Goal: Task Accomplishment & Management: Complete application form

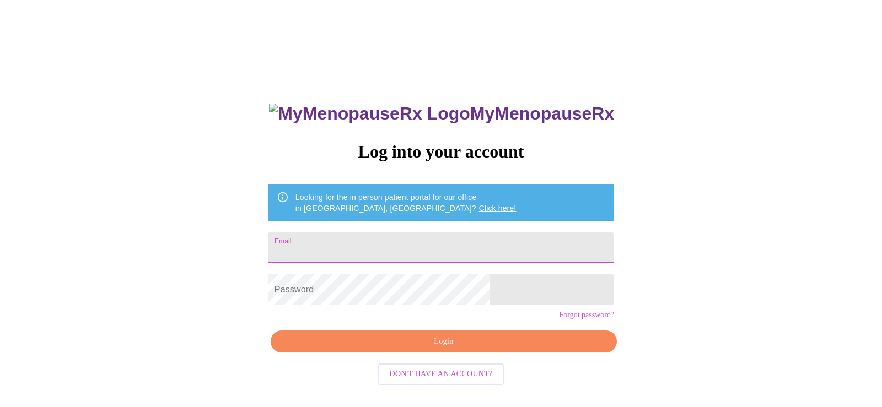
click at [433, 246] on input "Email" at bounding box center [441, 248] width 346 height 31
type input "tarafritzges07@gmail.com"
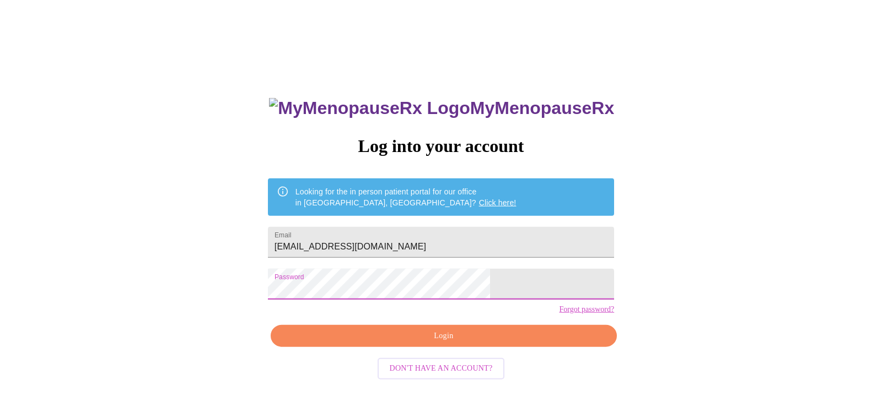
scroll to position [11, 0]
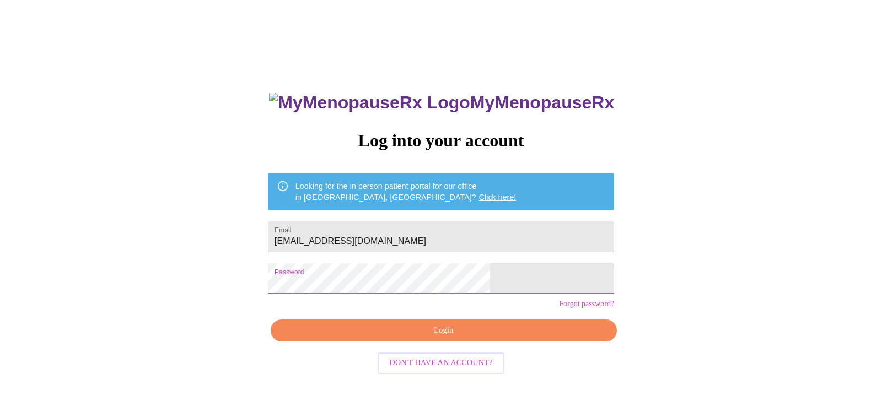
click at [482, 342] on button "Login" at bounding box center [444, 331] width 346 height 23
click at [482, 338] on span "Login" at bounding box center [443, 331] width 321 height 14
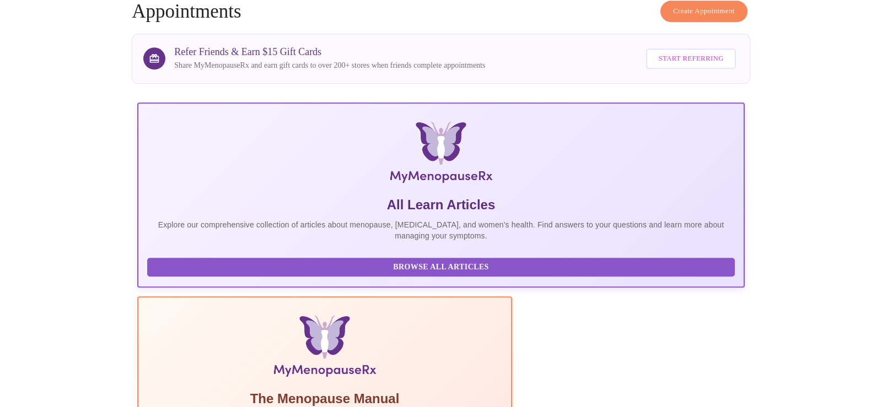
scroll to position [196, 0]
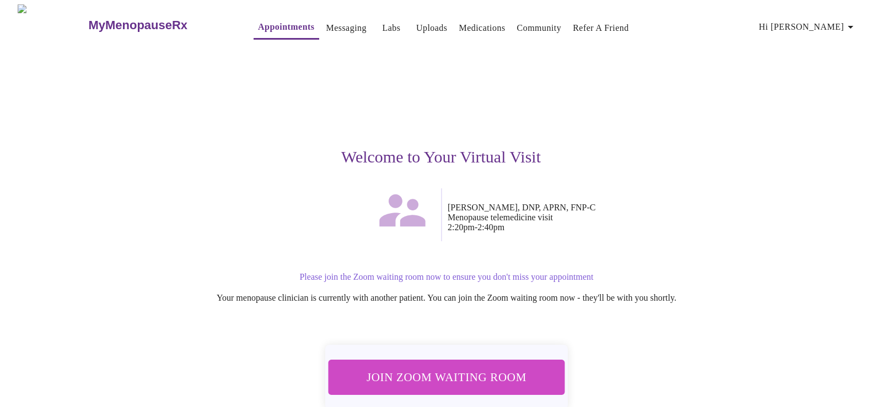
click at [476, 377] on span "Join Zoom Waiting Room" at bounding box center [446, 377] width 207 height 20
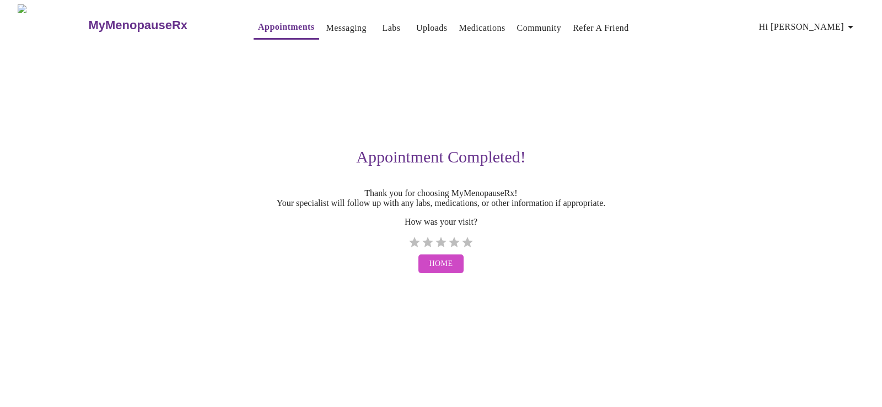
click at [335, 21] on link "Messaging" at bounding box center [346, 27] width 40 height 15
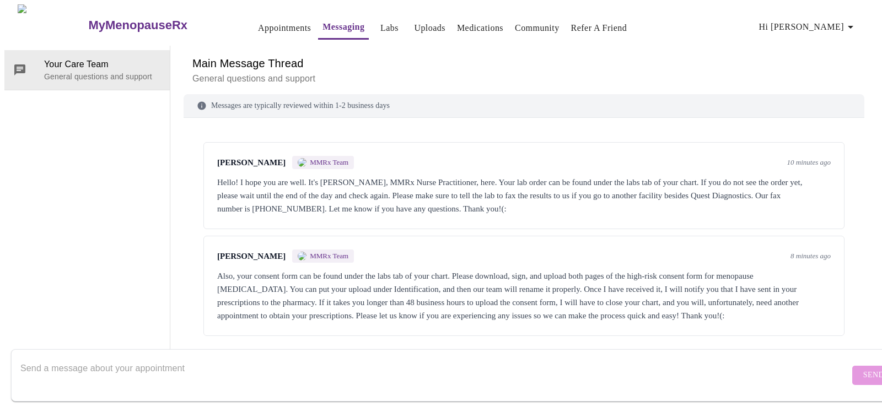
click at [88, 18] on h3 "MyMenopauseRx" at bounding box center [137, 25] width 99 height 14
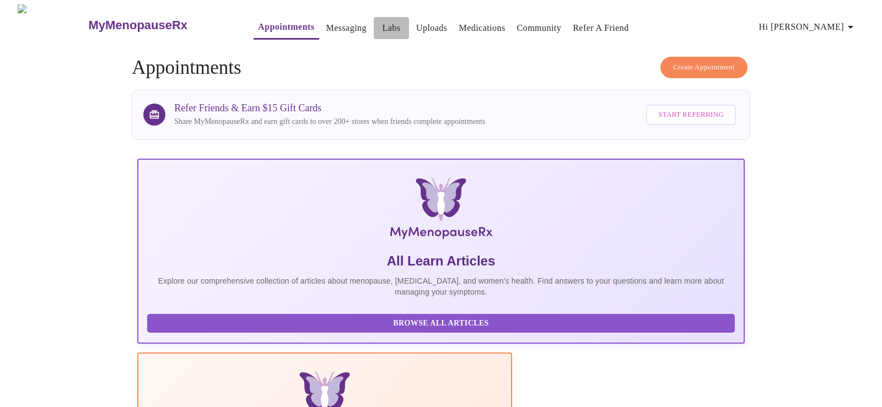
click at [382, 20] on link "Labs" at bounding box center [391, 27] width 18 height 15
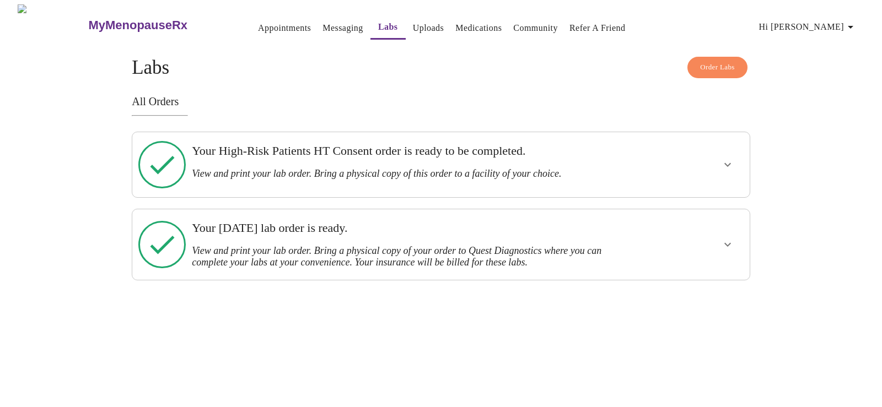
click at [610, 168] on h3 "View and print your lab order. Bring a physical copy of this order to a facilit…" at bounding box center [411, 174] width 439 height 12
click at [501, 168] on h3 "View and print your lab order. Bring a physical copy of this order to a facilit…" at bounding box center [411, 174] width 439 height 12
click at [722, 158] on icon "show more" at bounding box center [727, 164] width 13 height 13
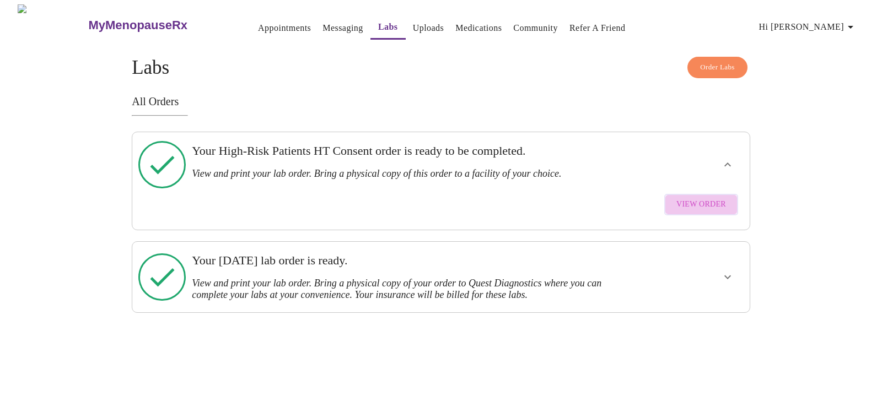
click at [712, 198] on span "View Order" at bounding box center [701, 205] width 50 height 14
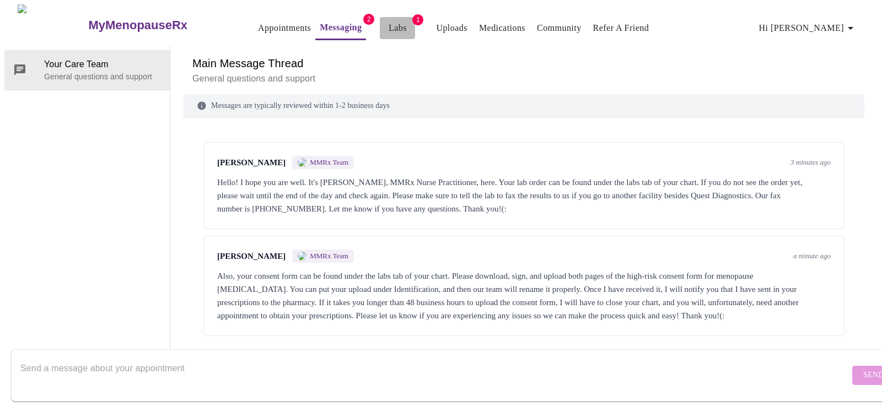
click at [389, 26] on link "Labs" at bounding box center [398, 27] width 18 height 15
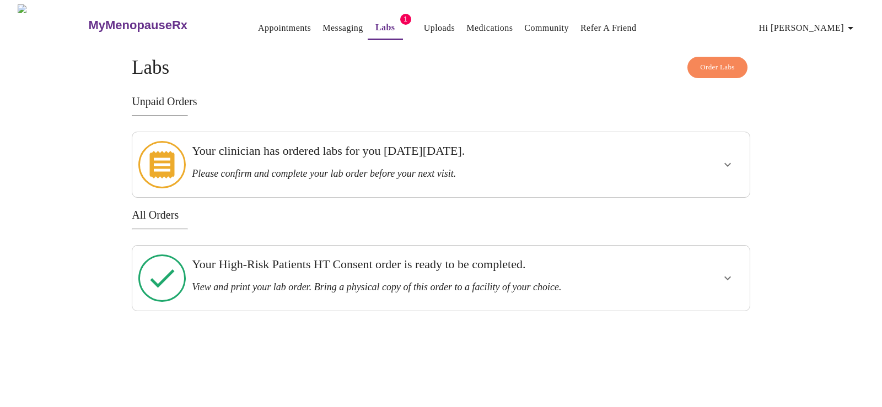
click at [693, 272] on div at bounding box center [694, 278] width 101 height 56
click at [730, 272] on icon "show more" at bounding box center [727, 278] width 13 height 13
click at [696, 311] on span "View Order" at bounding box center [701, 318] width 50 height 14
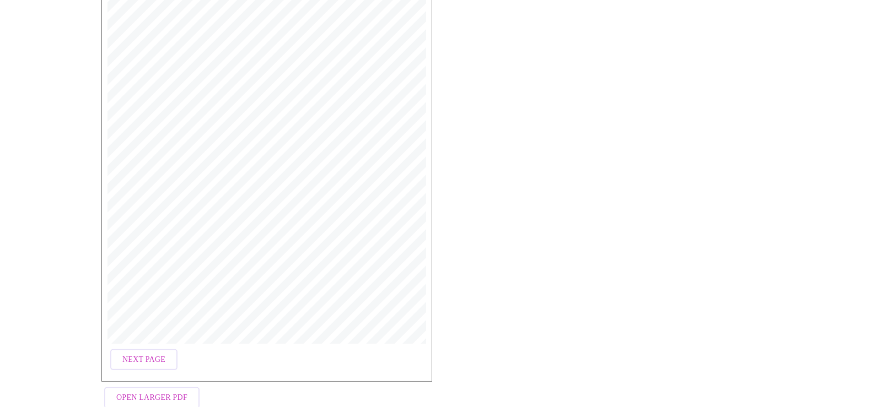
scroll to position [306, 0]
click at [127, 335] on span "Next Page" at bounding box center [143, 336] width 43 height 14
click at [145, 340] on button "Previous Page" at bounding box center [152, 336] width 85 height 22
click at [132, 331] on span "Next Page" at bounding box center [143, 336] width 43 height 14
click at [175, 372] on span "Open Larger PDF" at bounding box center [151, 374] width 71 height 14
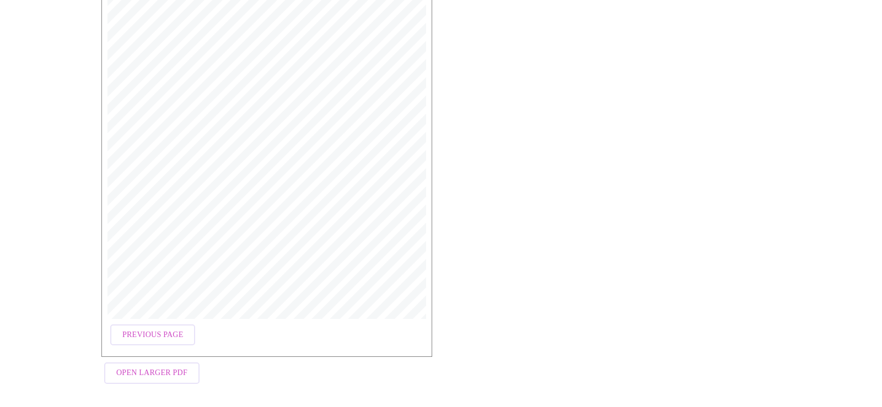
click at [562, 136] on div "MyMenopauseRx | [DATE] 6:35 PM MyMenopauseRx | 2 of 2 4. Are making an informed…" at bounding box center [441, 125] width 697 height 545
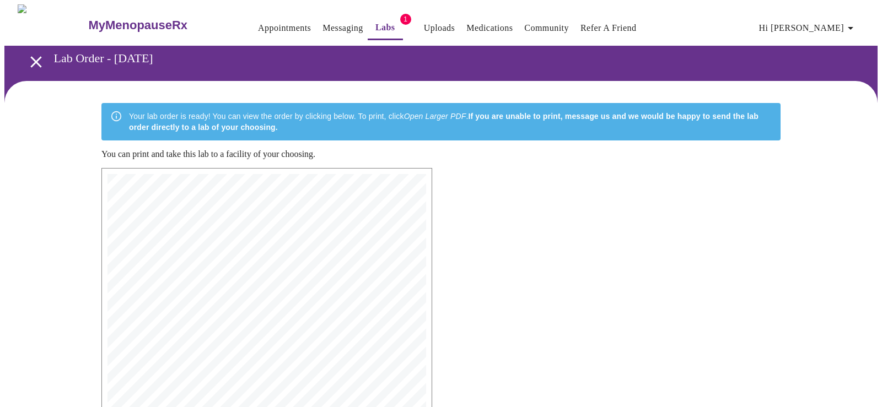
click at [27, 55] on icon "open drawer" at bounding box center [35, 61] width 19 height 19
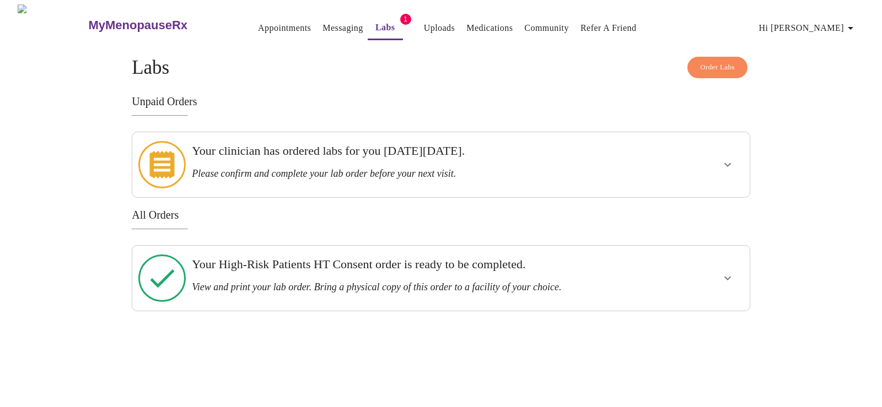
click at [698, 169] on div at bounding box center [694, 165] width 101 height 56
click at [726, 158] on icon "show more" at bounding box center [727, 164] width 13 height 13
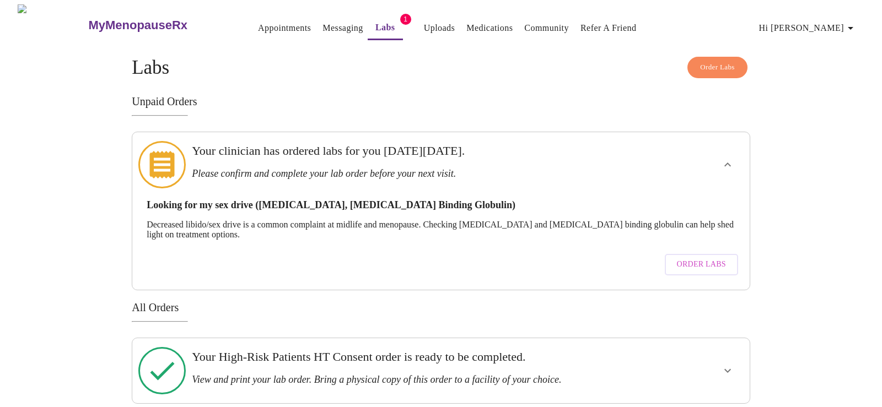
click at [695, 258] on span "Order Labs" at bounding box center [701, 265] width 49 height 14
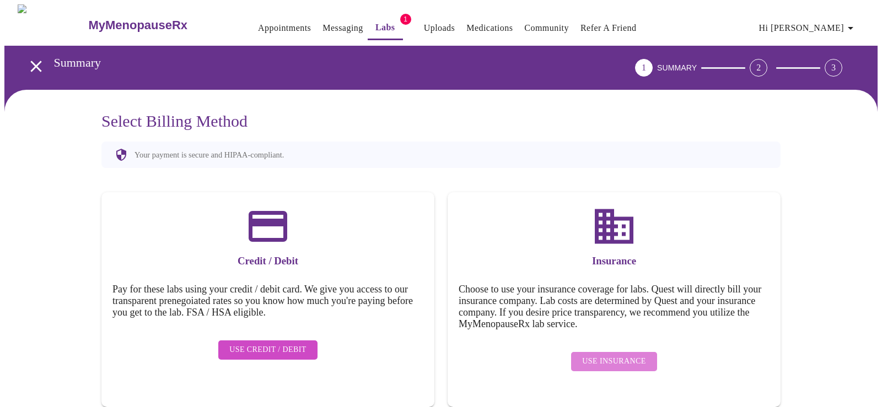
click at [616, 355] on span "Use Insurance" at bounding box center [613, 362] width 63 height 14
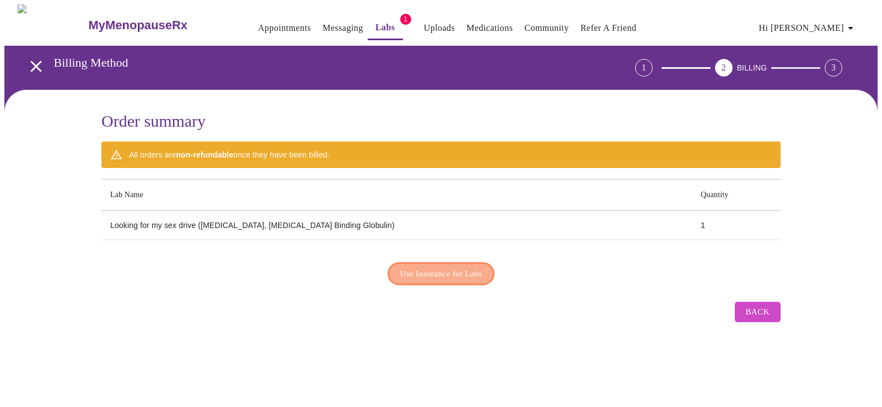
click at [442, 267] on span "Use Insurance for Labs" at bounding box center [441, 274] width 82 height 14
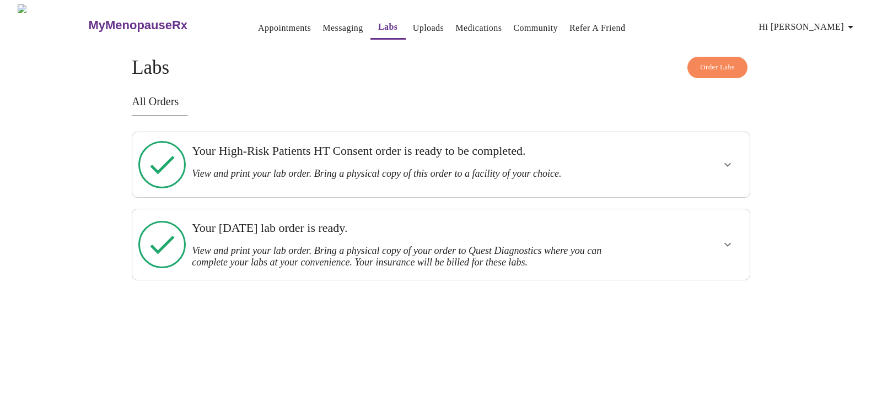
click at [599, 161] on div "Your High-Risk Patients HT Consent order is ready to be completed. View and pri…" at bounding box center [411, 162] width 439 height 36
click at [725, 152] on button "show more" at bounding box center [727, 165] width 26 height 26
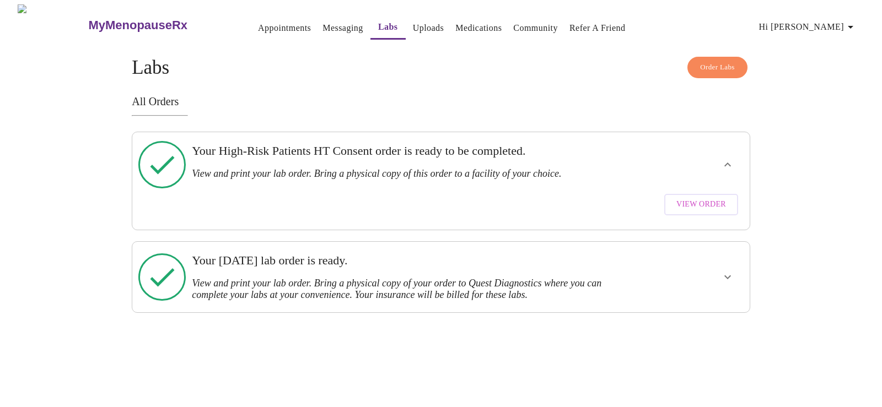
click at [712, 198] on span "View Order" at bounding box center [701, 205] width 50 height 14
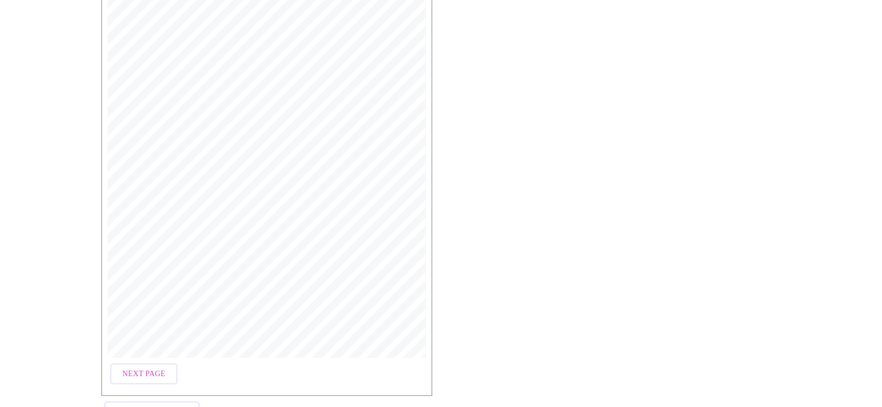
scroll to position [306, 0]
click at [153, 329] on span "Next Page" at bounding box center [143, 336] width 43 height 14
click at [150, 394] on span "Previous Page" at bounding box center [152, 398] width 61 height 14
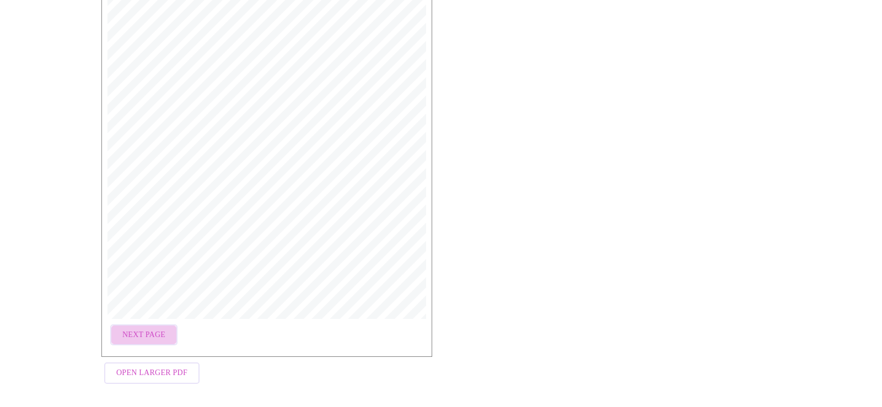
click at [142, 329] on span "Next Page" at bounding box center [143, 336] width 43 height 14
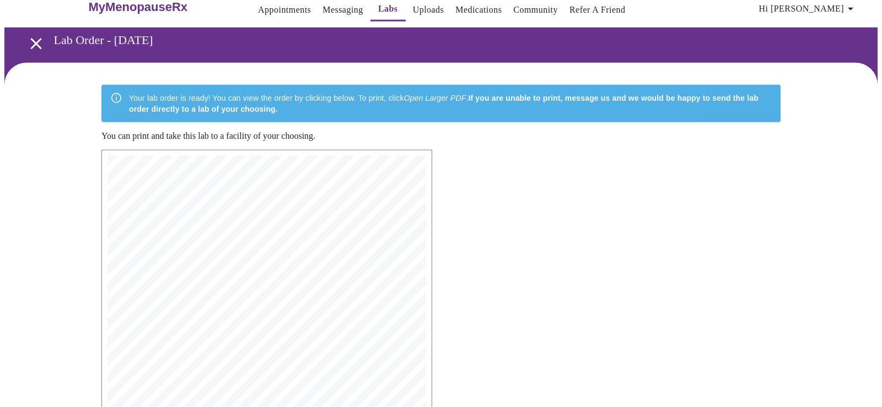
scroll to position [0, 0]
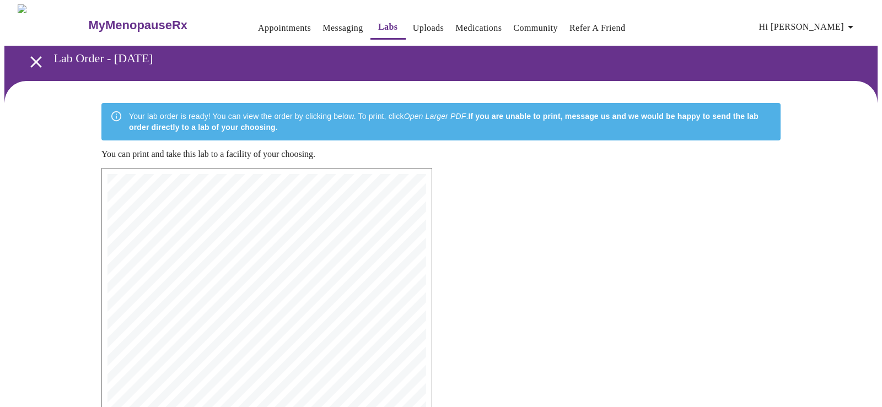
click at [323, 25] on link "Messaging" at bounding box center [343, 27] width 40 height 15
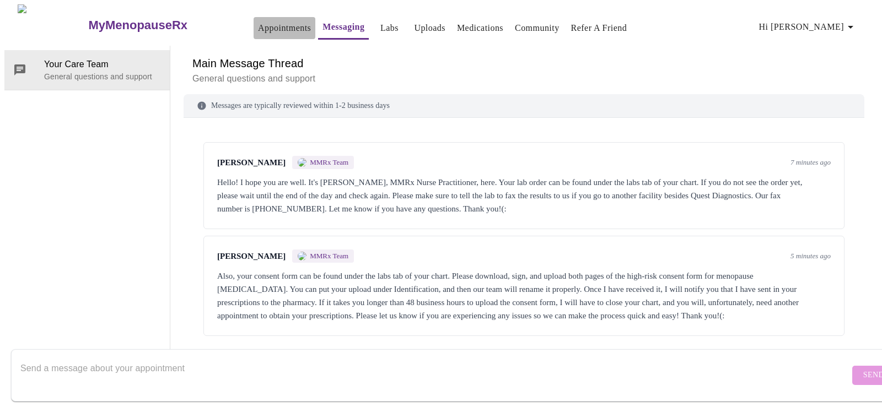
click at [270, 26] on link "Appointments" at bounding box center [284, 27] width 53 height 15
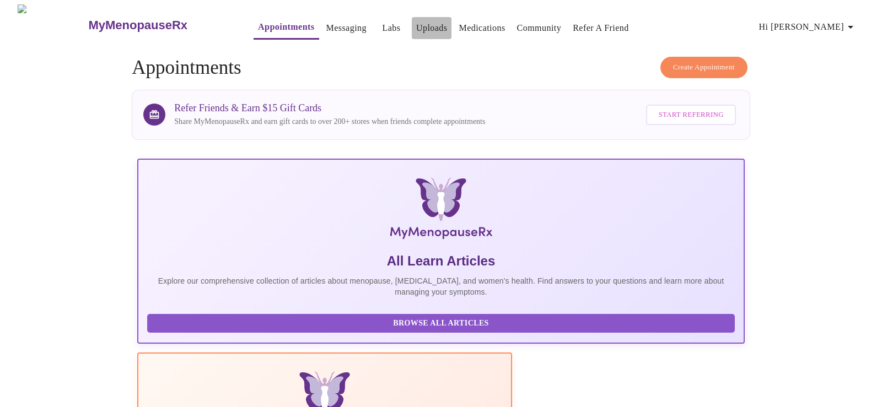
click at [416, 20] on link "Uploads" at bounding box center [431, 27] width 31 height 15
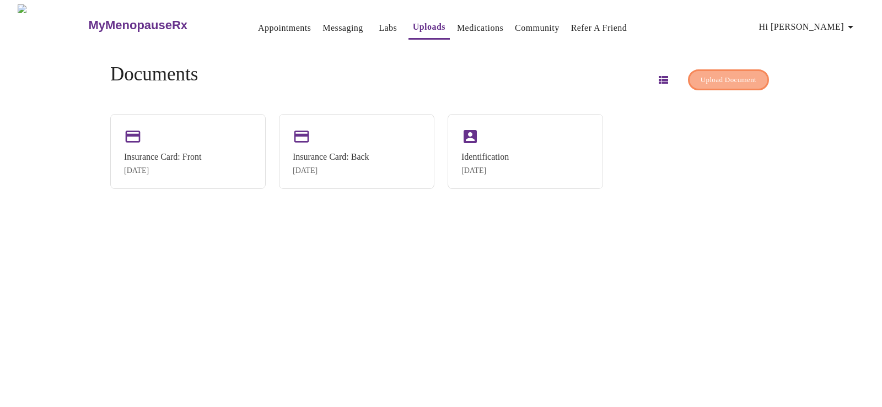
click at [733, 74] on span "Upload Document" at bounding box center [729, 80] width 56 height 13
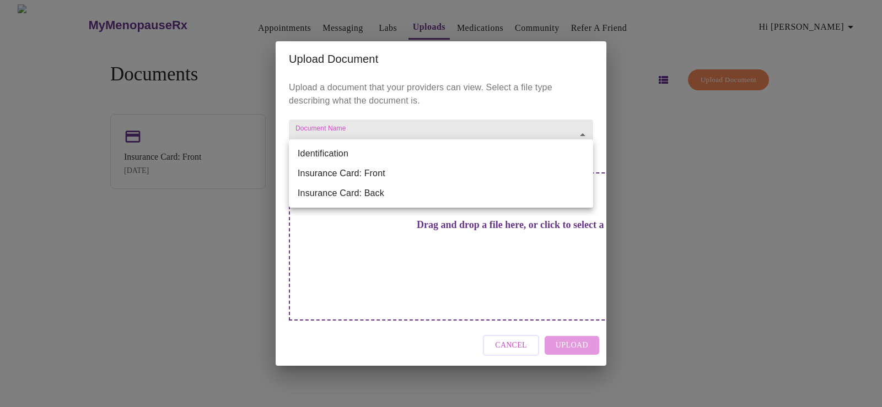
click at [407, 146] on body "MyMenopauseRx Appointments Messaging Labs Uploads Medications Community Refer a…" at bounding box center [440, 207] width 873 height 407
click at [345, 149] on li "Identification" at bounding box center [441, 154] width 304 height 20
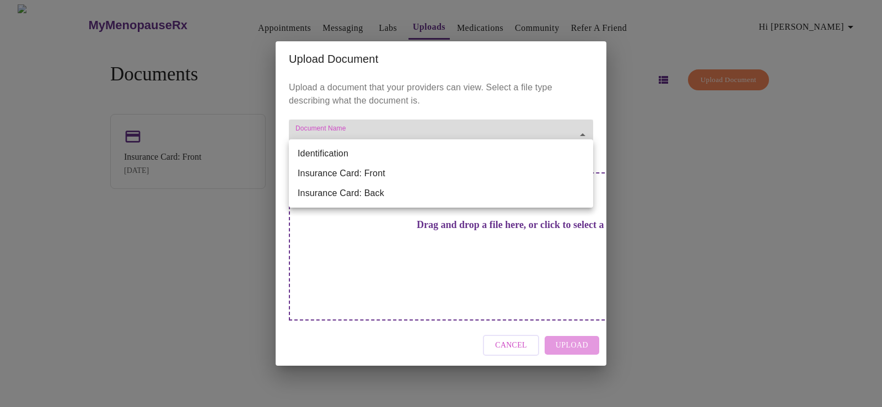
type input "Identification"
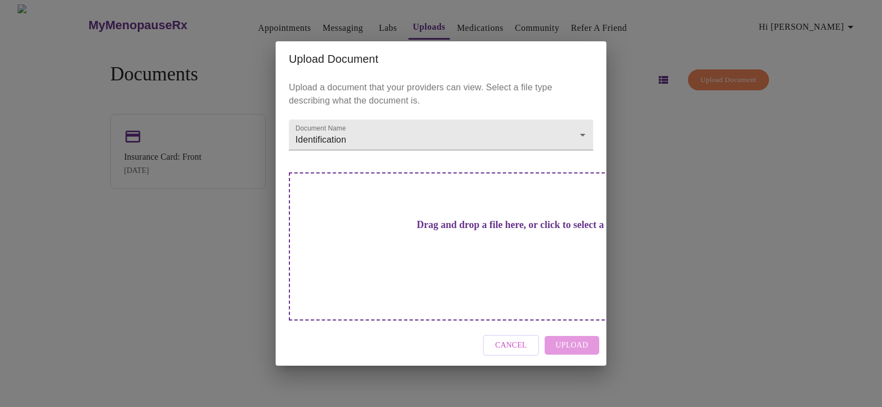
click at [417, 202] on div "Drag and drop a file here, or click to select a file" at bounding box center [518, 247] width 459 height 148
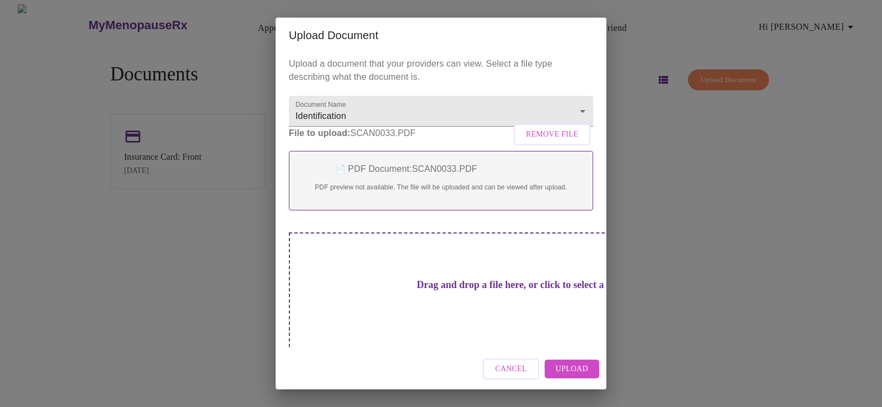
click at [587, 374] on span "Upload" at bounding box center [572, 370] width 33 height 14
